Goal: Navigation & Orientation: Find specific page/section

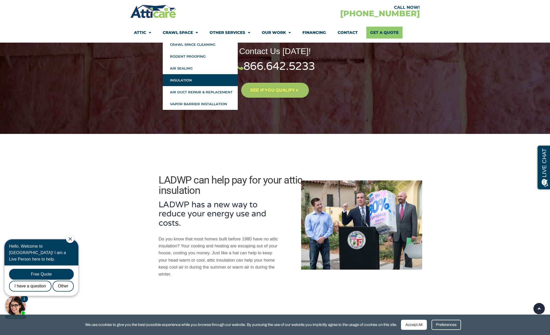
scroll to position [103, 0]
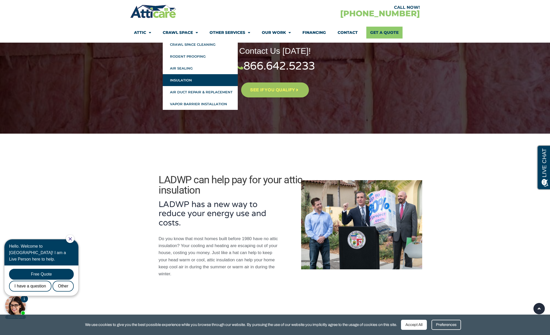
click at [182, 79] on link "Insulation" at bounding box center [200, 80] width 75 height 12
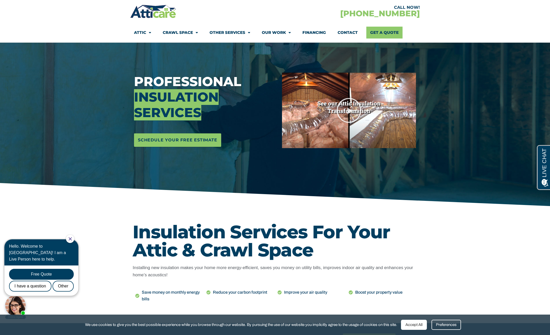
scroll to position [52, 0]
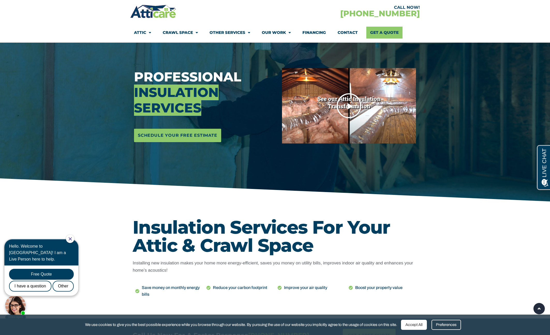
click at [350, 107] on icon "Play Video" at bounding box center [349, 106] width 26 height 26
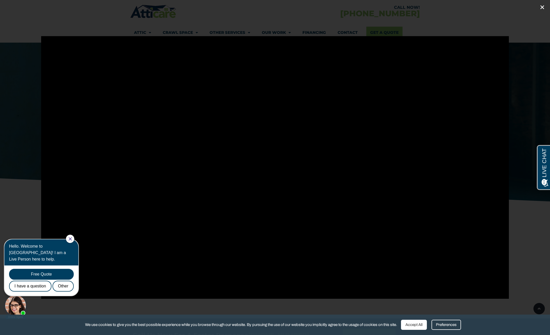
click at [542, 8] on icon "Close (Esc)" at bounding box center [542, 7] width 5 height 5
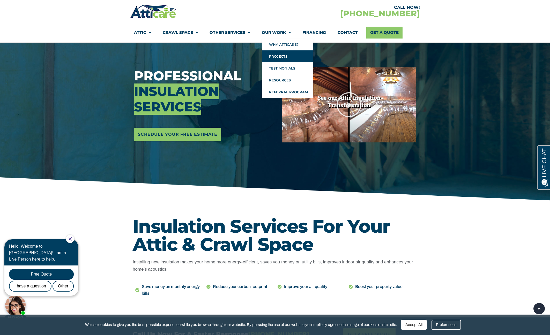
scroll to position [55, 0]
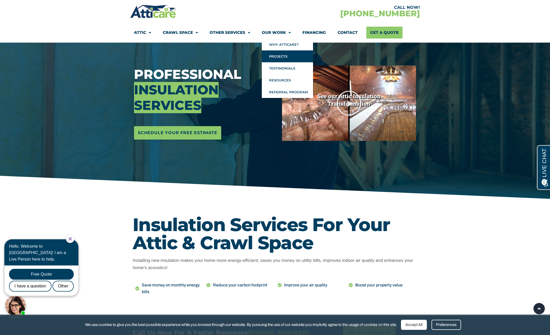
click at [275, 56] on link "Projects" at bounding box center [287, 56] width 51 height 12
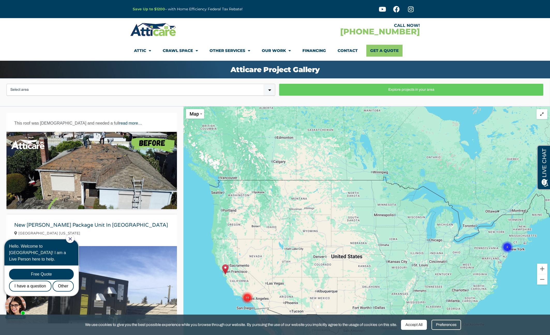
scroll to position [281, 0]
